Goal: Complete application form

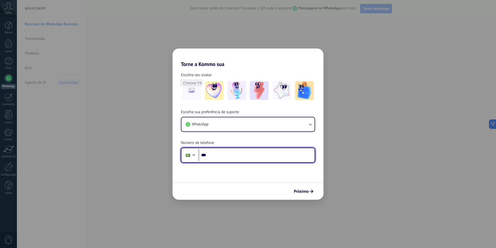
click at [263, 153] on input "***" at bounding box center [257, 155] width 116 height 12
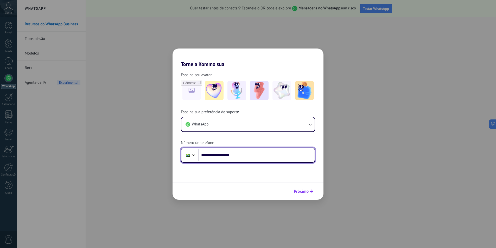
type input "**********"
click at [305, 189] on span "Próximo" at bounding box center [301, 191] width 15 height 4
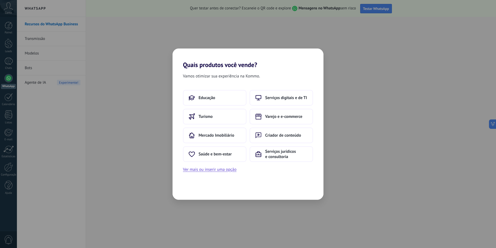
drag, startPoint x: 158, startPoint y: 135, endPoint x: 158, endPoint y: 142, distance: 6.5
click at [158, 136] on div "Quais produtos você vende? Vamos otimizar sua experiência na Kommo. Educação Se…" at bounding box center [248, 124] width 496 height 248
click at [205, 172] on button "Ver mais ou inserir uma opção" at bounding box center [210, 169] width 54 height 7
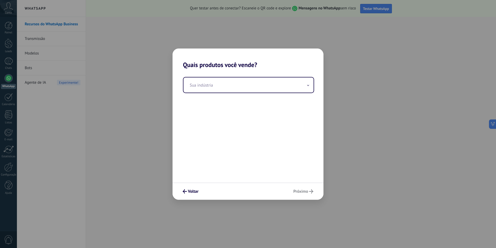
click at [290, 191] on div "Voltar Próximo" at bounding box center [248, 190] width 151 height 17
click at [185, 190] on icon "submit" at bounding box center [185, 191] width 4 height 4
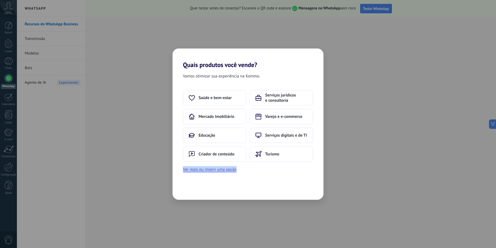
click at [185, 190] on div "Vamos otimizar sua experiência na Kommo. Saúde e bem-estar Serviços jurídicos e…" at bounding box center [248, 133] width 151 height 131
click at [142, 175] on div "Quais produtos você vende? Vamos otimizar sua experiência na Kommo. Saúde e bem…" at bounding box center [248, 124] width 496 height 248
click at [209, 171] on button "Ver mais ou inserir uma opção" at bounding box center [210, 169] width 54 height 7
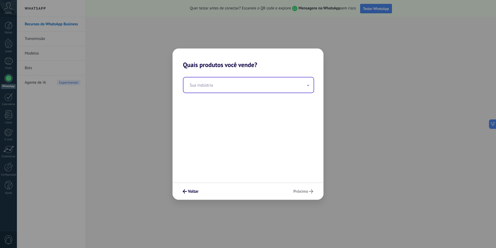
click at [245, 85] on input "text" at bounding box center [248, 84] width 130 height 15
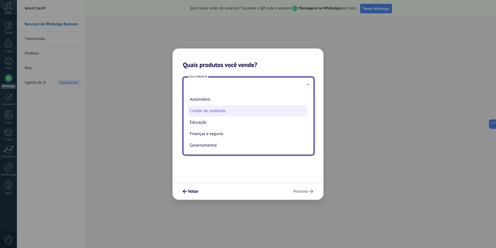
click at [231, 111] on li "Criador de conteúdo" at bounding box center [248, 110] width 120 height 11
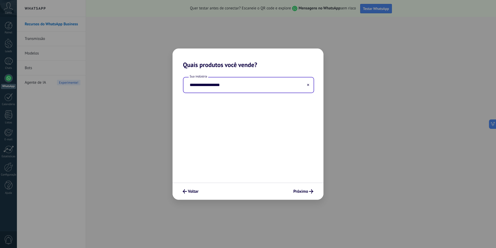
type input "**********"
click at [299, 194] on button "Próximo" at bounding box center [303, 191] width 25 height 9
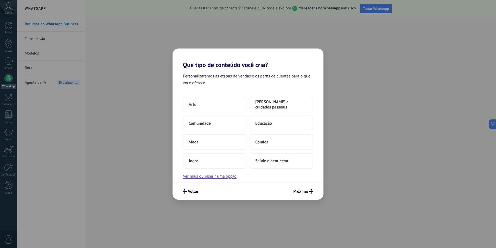
click at [230, 106] on button "Arte" at bounding box center [215, 105] width 64 height 16
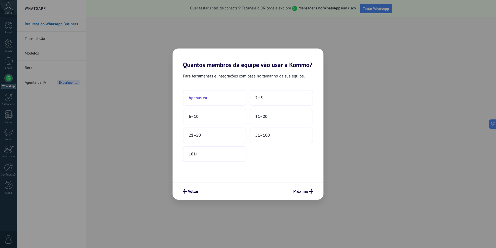
click at [212, 99] on button "Apenas eu" at bounding box center [215, 98] width 64 height 16
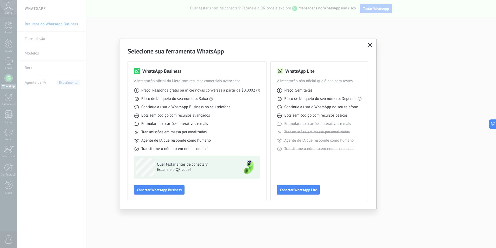
click at [370, 47] on icon "button" at bounding box center [370, 45] width 4 height 4
